Goal: Navigation & Orientation: Find specific page/section

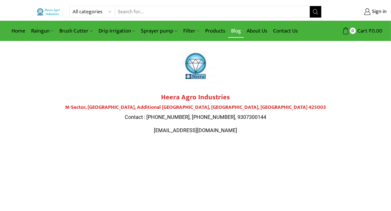
click at [241, 31] on link "Blog" at bounding box center [236, 31] width 16 height 14
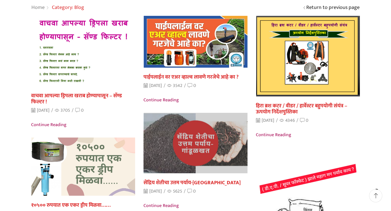
scroll to position [65, 0]
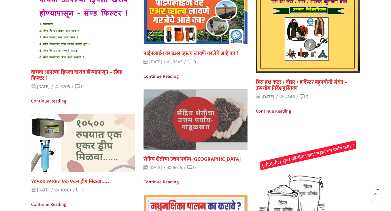
click at [190, 118] on img at bounding box center [196, 119] width 114 height 67
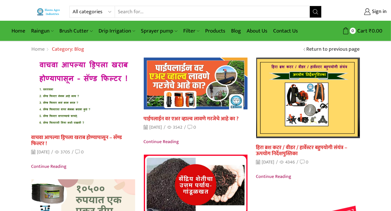
click at [28, 57] on div "Return to previous page Home Archive by category "Blog" Category: Blog" at bounding box center [195, 49] width 391 height 16
click at [283, 32] on link "Contact Us" at bounding box center [285, 31] width 31 height 14
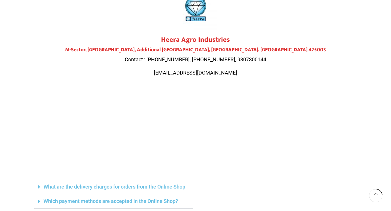
scroll to position [58, 0]
click at [193, 10] on img at bounding box center [195, 8] width 43 height 43
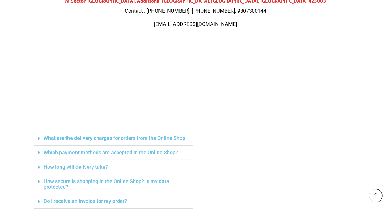
scroll to position [115, 0]
